Goal: Check status

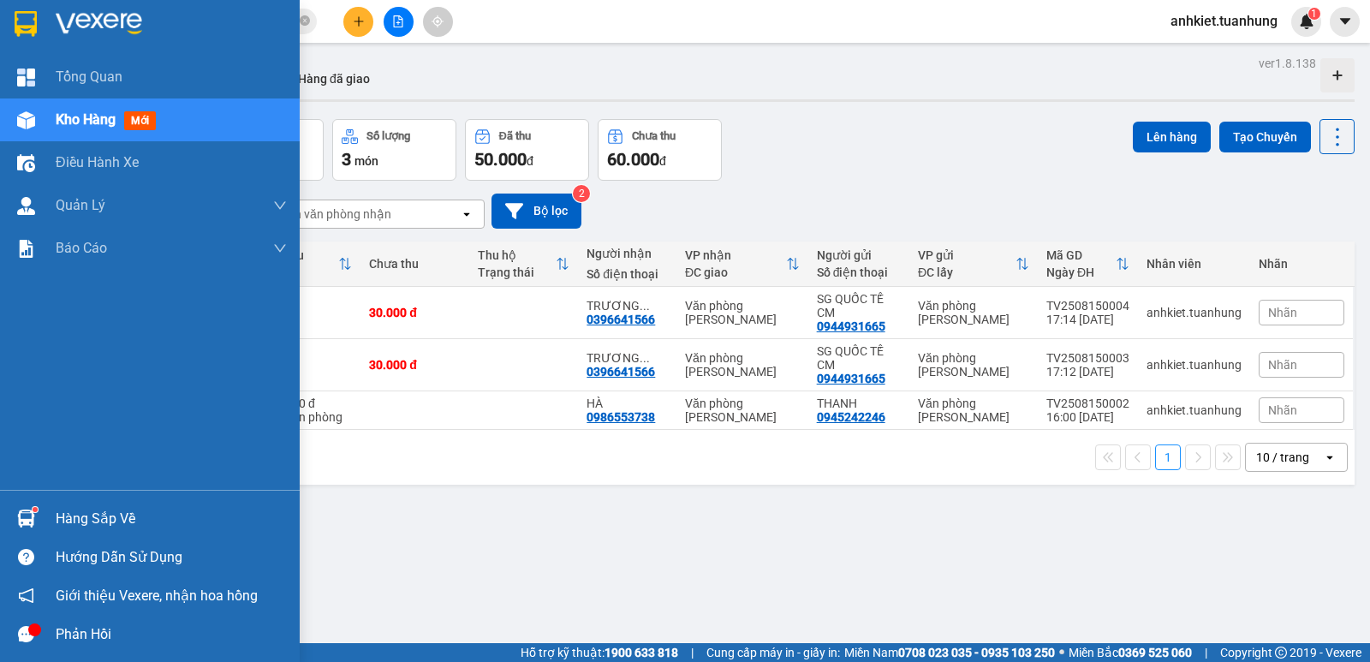
click at [35, 526] on div at bounding box center [26, 519] width 30 height 30
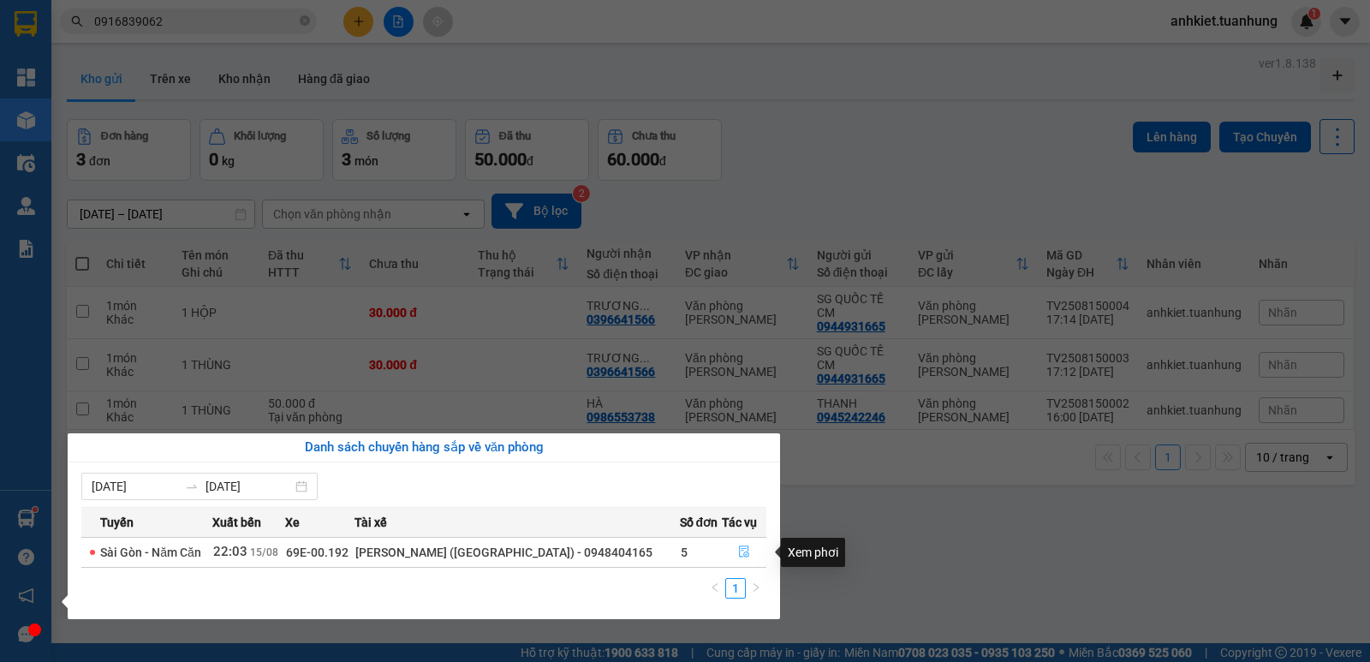
click at [744, 550] on icon "file-done" at bounding box center [744, 552] width 12 height 12
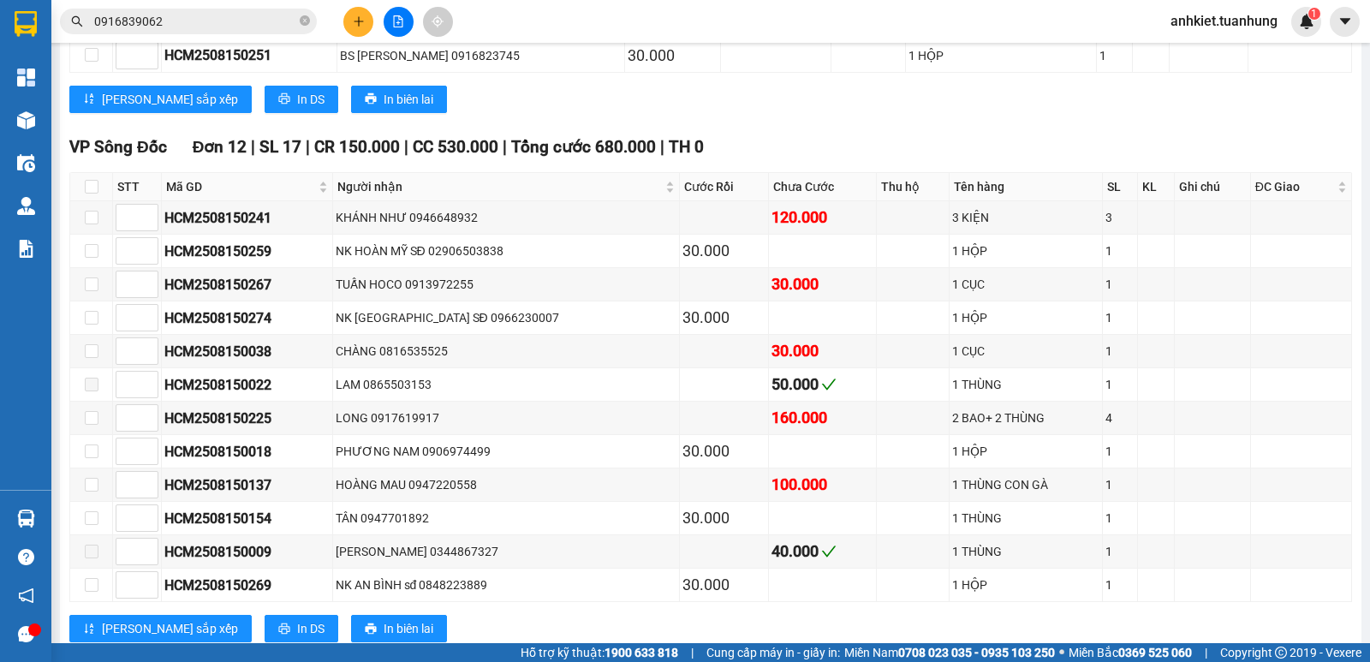
scroll to position [8770, 0]
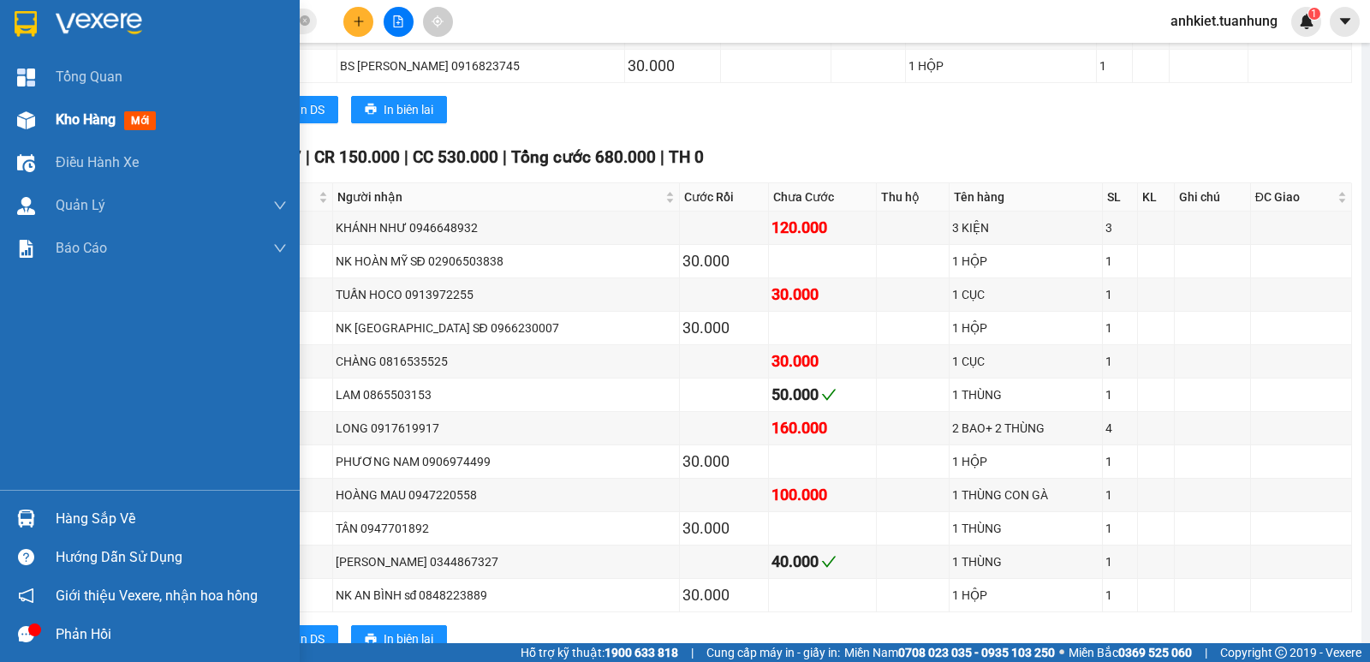
click at [15, 129] on div at bounding box center [26, 120] width 30 height 30
